Goal: Task Accomplishment & Management: Use online tool/utility

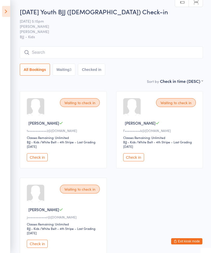
click at [49, 53] on input "search" at bounding box center [111, 53] width 183 height 12
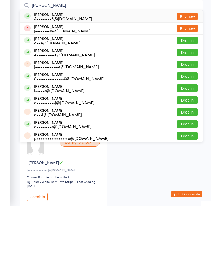
type input "[PERSON_NAME]"
click at [179, 96] on button "Drop in" at bounding box center [187, 100] width 21 height 8
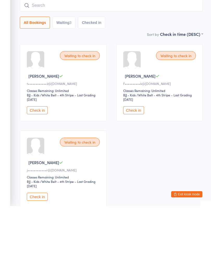
scroll to position [47, 0]
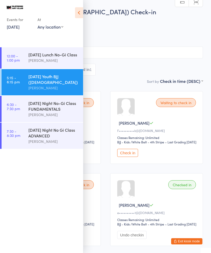
click at [76, 13] on icon at bounding box center [79, 12] width 8 height 11
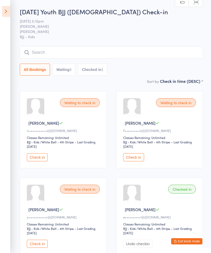
click at [38, 160] on button "Check in" at bounding box center [37, 157] width 21 height 8
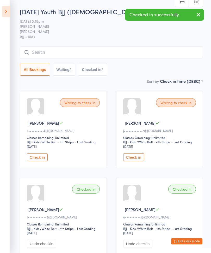
click at [138, 159] on button "Check in" at bounding box center [133, 157] width 21 height 8
click at [33, 159] on button "Check in" at bounding box center [37, 157] width 21 height 8
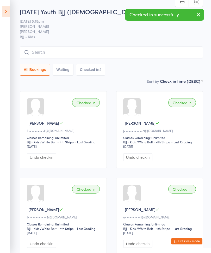
click at [53, 53] on input "search" at bounding box center [111, 53] width 183 height 12
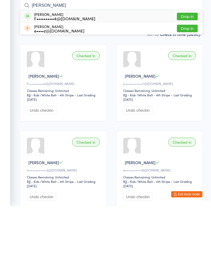
type input "Ely"
click at [180, 60] on button "Drop in" at bounding box center [187, 64] width 21 height 8
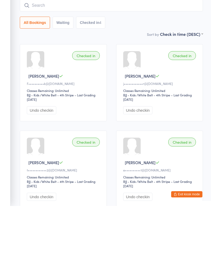
scroll to position [47, 0]
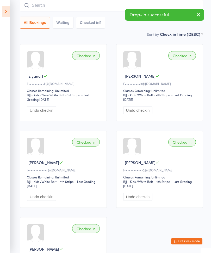
click at [197, 14] on icon "button" at bounding box center [198, 14] width 6 height 6
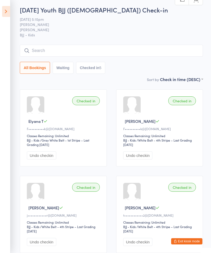
scroll to position [0, 0]
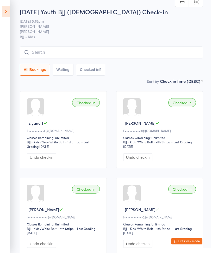
click at [33, 52] on input "search" at bounding box center [111, 53] width 183 height 12
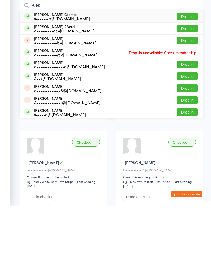
type input "Alek"
click at [182, 60] on button "Drop in" at bounding box center [187, 64] width 21 height 8
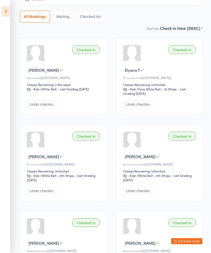
scroll to position [53, 0]
